Goal: Task Accomplishment & Management: Use online tool/utility

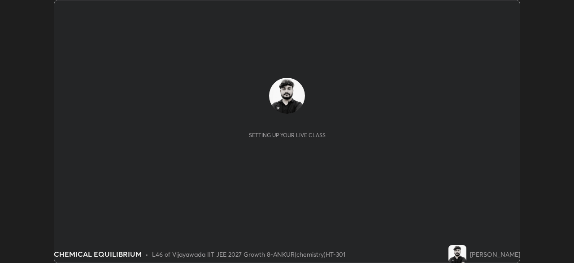
scroll to position [263, 574]
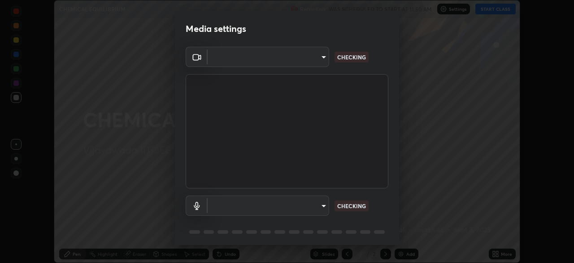
type input "aed39917a1c54585939b0139697987aa370fbf94ea1a7af73c45f548e1f1cce2"
type input "default"
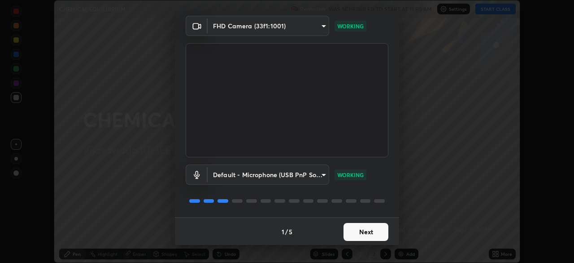
scroll to position [32, 0]
click at [361, 222] on button "Next" at bounding box center [366, 231] width 45 height 18
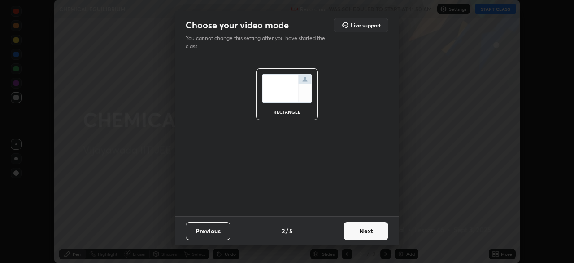
scroll to position [0, 0]
click at [358, 230] on button "Next" at bounding box center [366, 231] width 45 height 18
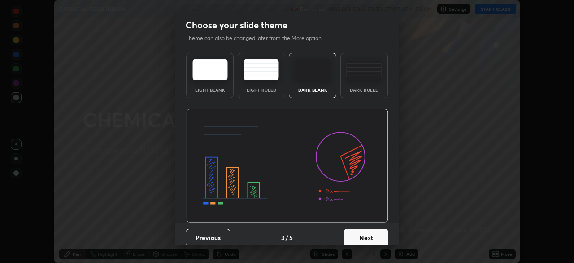
click at [359, 233] on button "Next" at bounding box center [366, 237] width 45 height 18
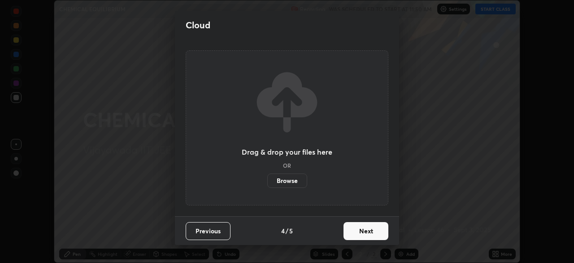
click at [359, 232] on button "Next" at bounding box center [366, 231] width 45 height 18
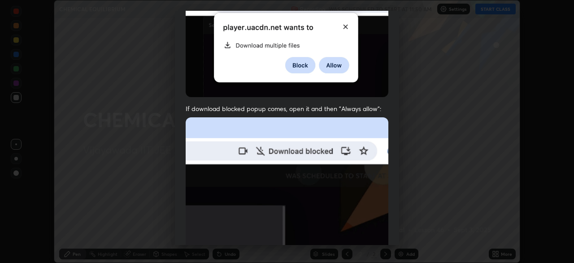
scroll to position [215, 0]
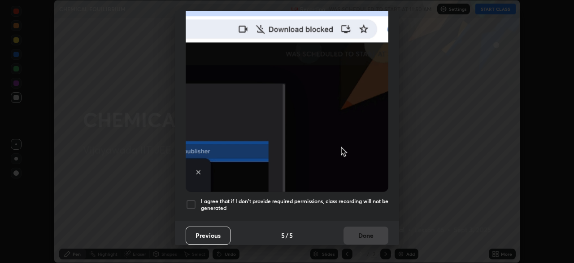
click at [189, 204] on div at bounding box center [191, 204] width 11 height 11
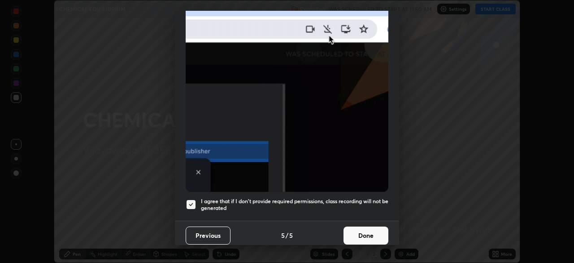
click at [357, 226] on button "Done" at bounding box center [366, 235] width 45 height 18
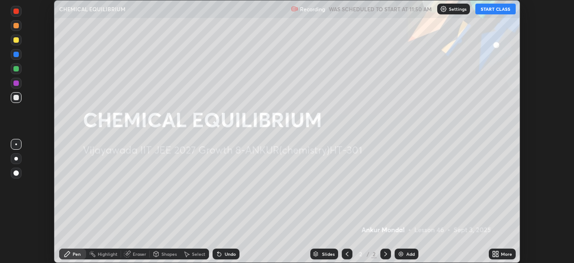
click at [493, 13] on button "START CLASS" at bounding box center [496, 9] width 40 height 11
